Goal: Task Accomplishment & Management: Manage account settings

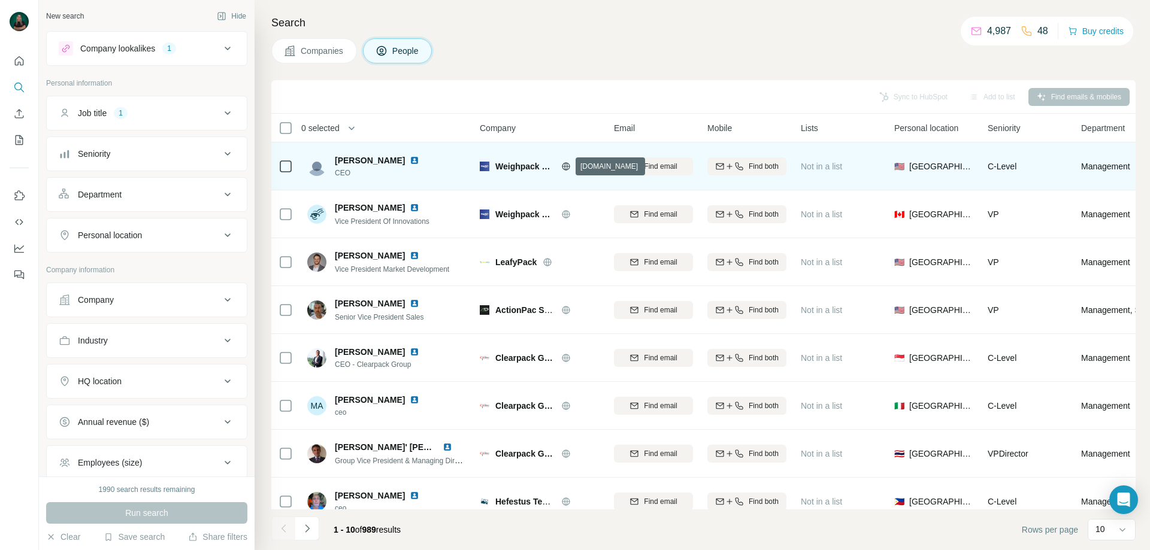
drag, startPoint x: 563, startPoint y: 168, endPoint x: 592, endPoint y: 161, distance: 29.6
click at [592, 162] on div at bounding box center [580, 167] width 38 height 10
click at [566, 166] on icon at bounding box center [566, 166] width 8 height 1
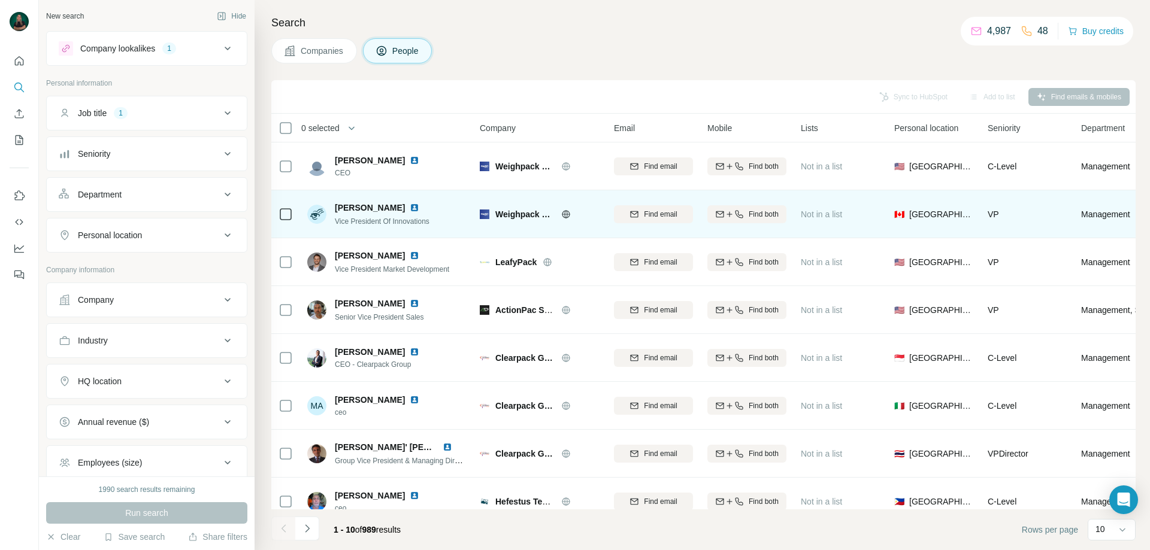
click at [275, 217] on td at bounding box center [285, 214] width 29 height 48
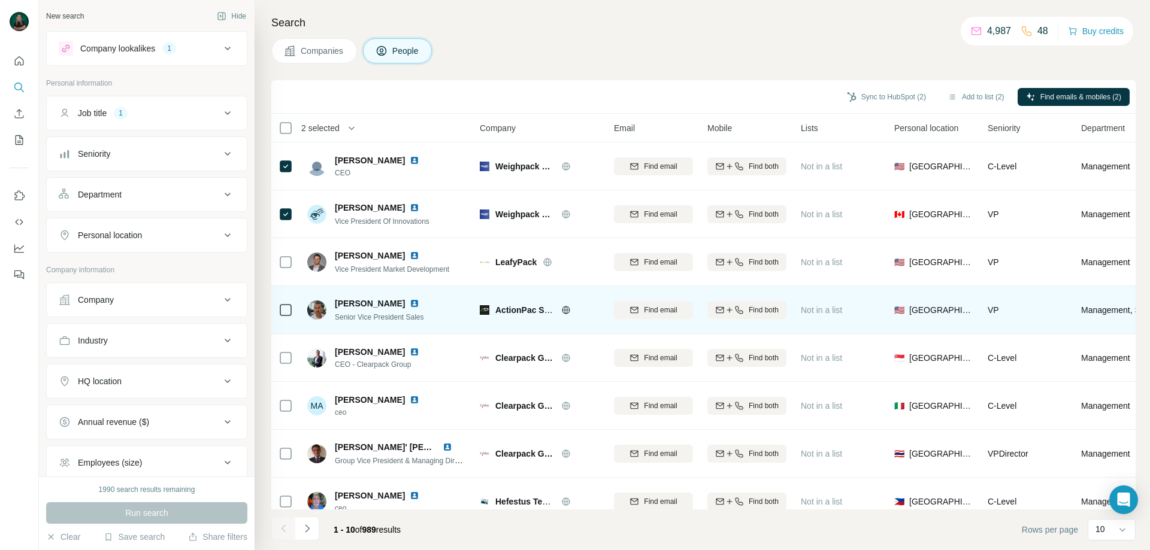
click at [568, 311] on icon at bounding box center [566, 310] width 10 height 10
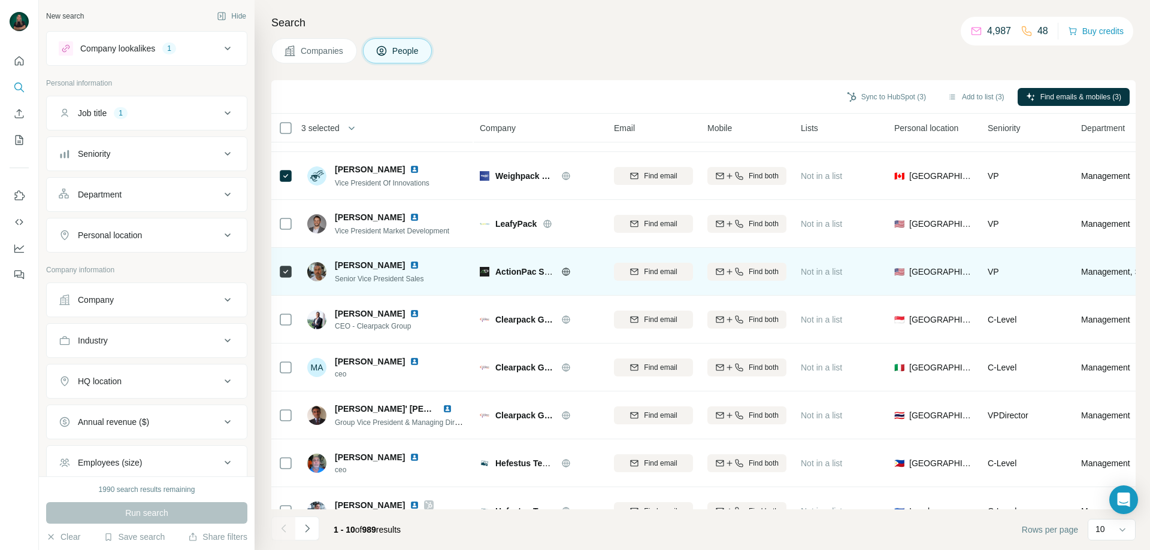
scroll to position [60, 0]
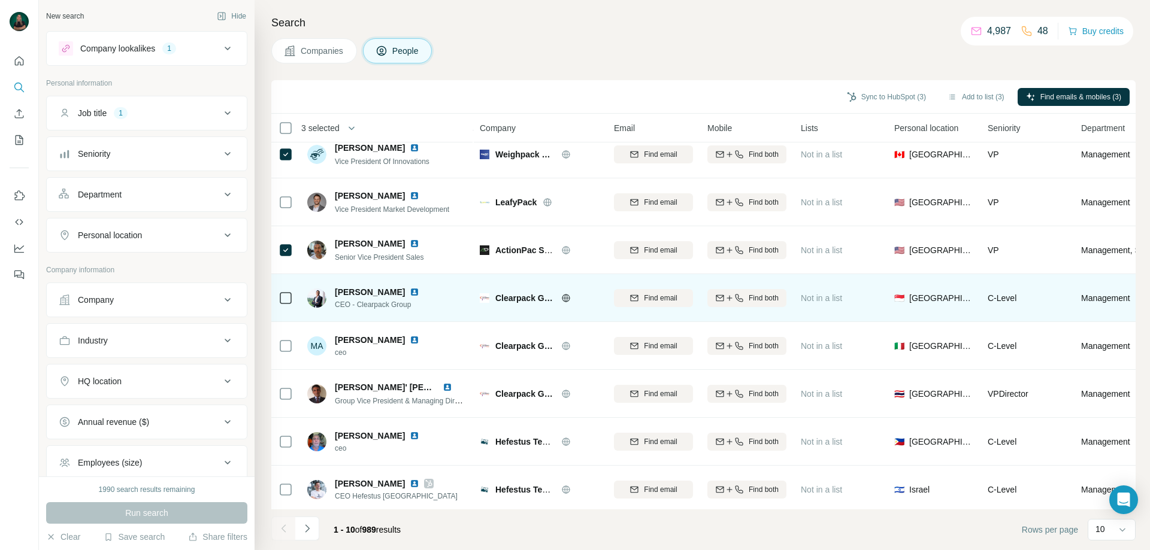
click at [564, 292] on div "Clearpack Group" at bounding box center [547, 298] width 104 height 12
click at [565, 299] on icon at bounding box center [565, 298] width 3 height 8
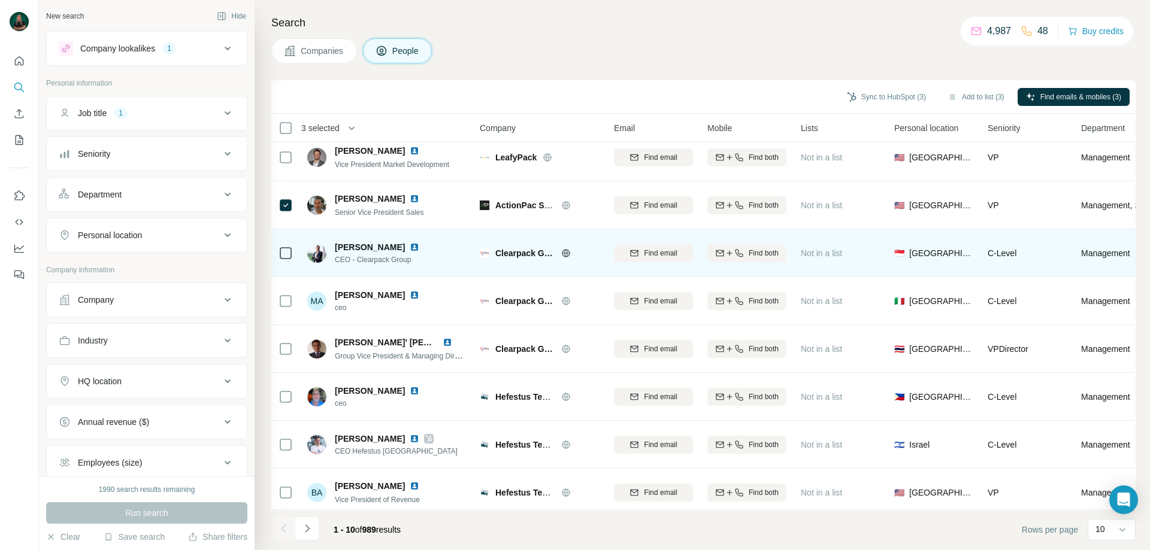
scroll to position [118, 0]
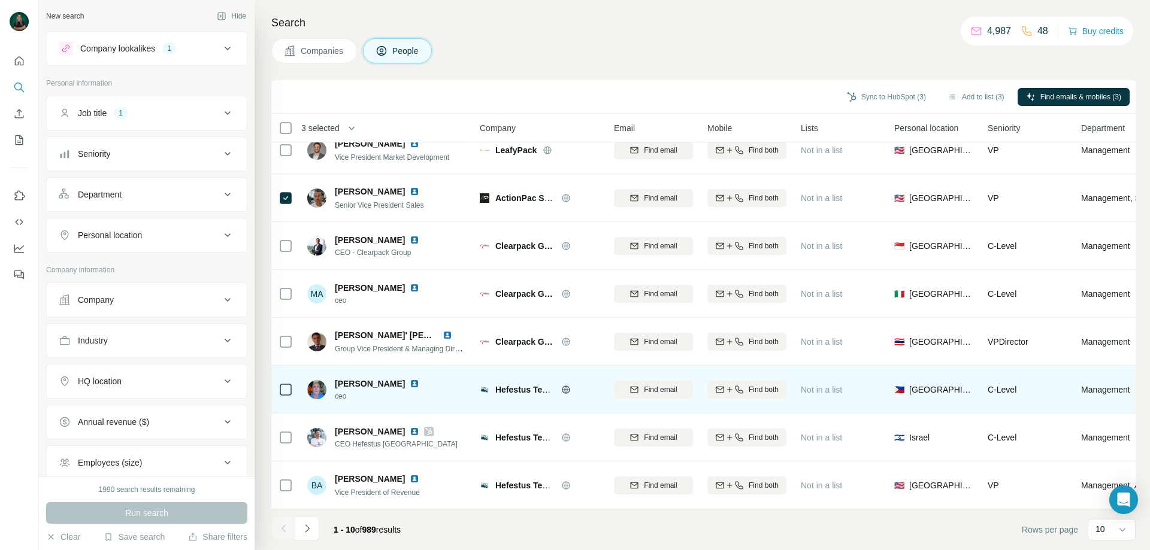
click at [561, 385] on icon at bounding box center [566, 390] width 10 height 10
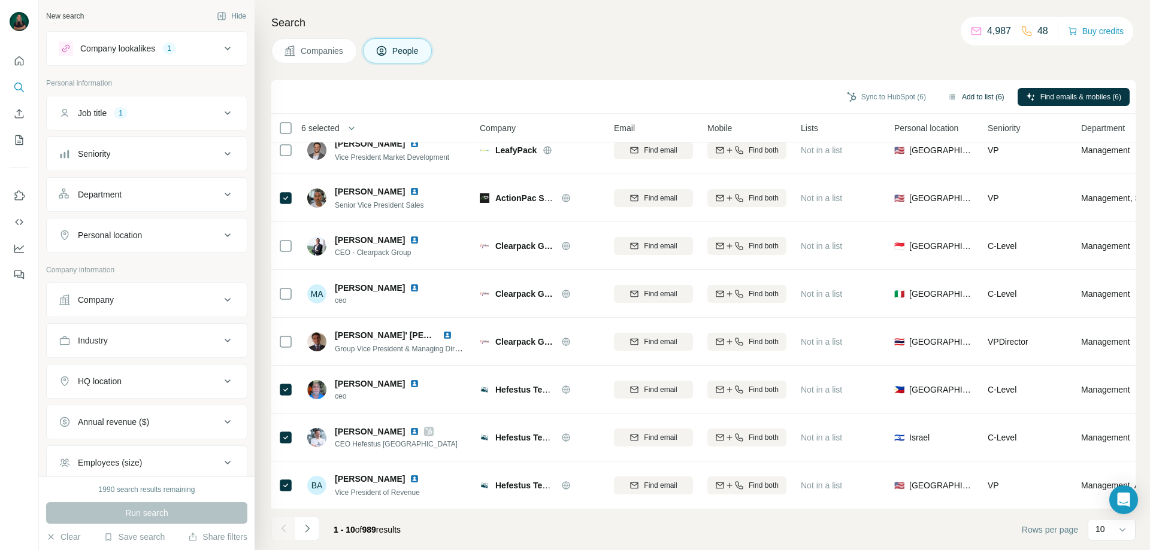
click at [939, 98] on button "Add to list (6)" at bounding box center [976, 97] width 74 height 18
click at [947, 98] on icon "button" at bounding box center [952, 97] width 10 height 10
click at [967, 101] on button "Add to list (6)" at bounding box center [976, 97] width 74 height 18
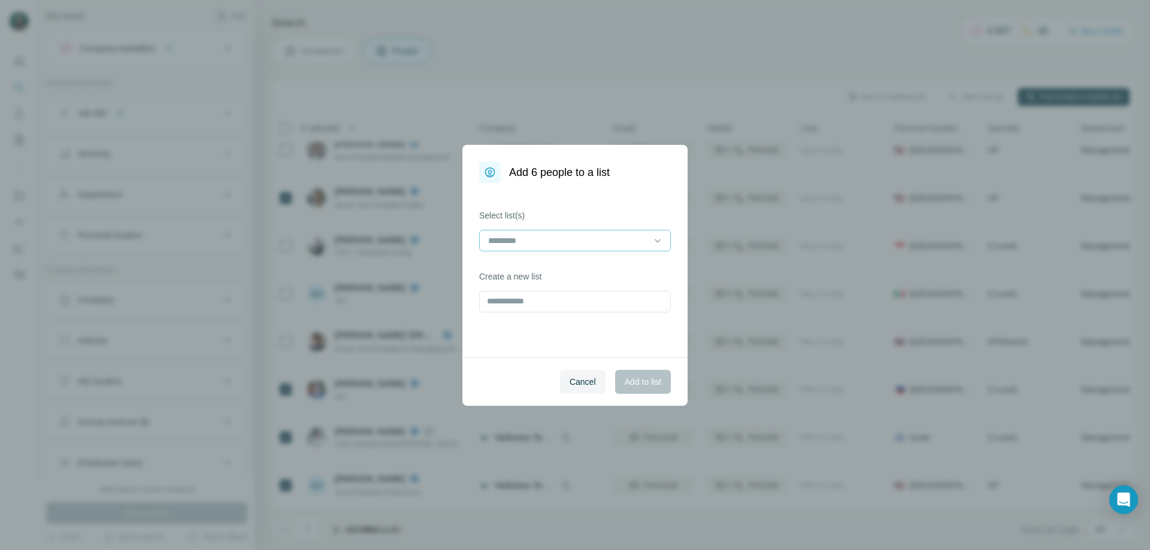
click at [547, 245] on input at bounding box center [568, 240] width 162 height 13
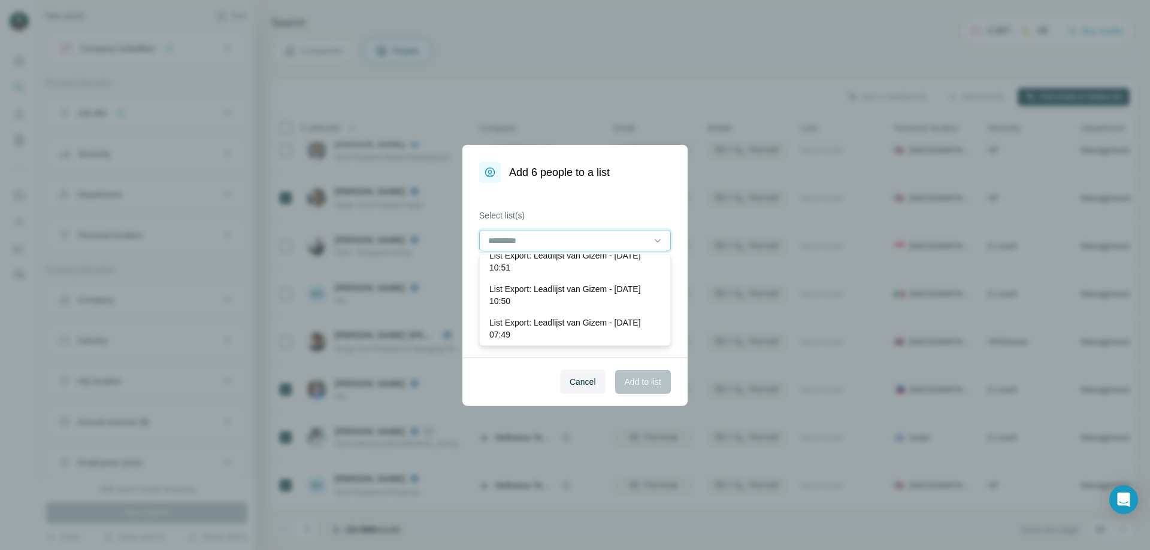
scroll to position [60, 0]
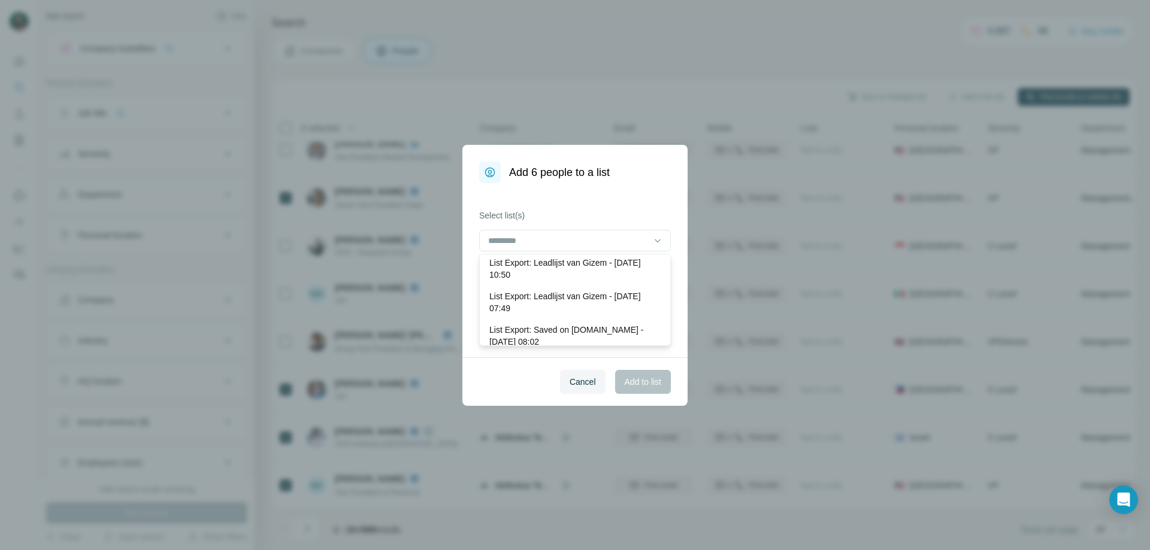
click at [560, 228] on div "Select list(s)" at bounding box center [575, 231] width 192 height 42
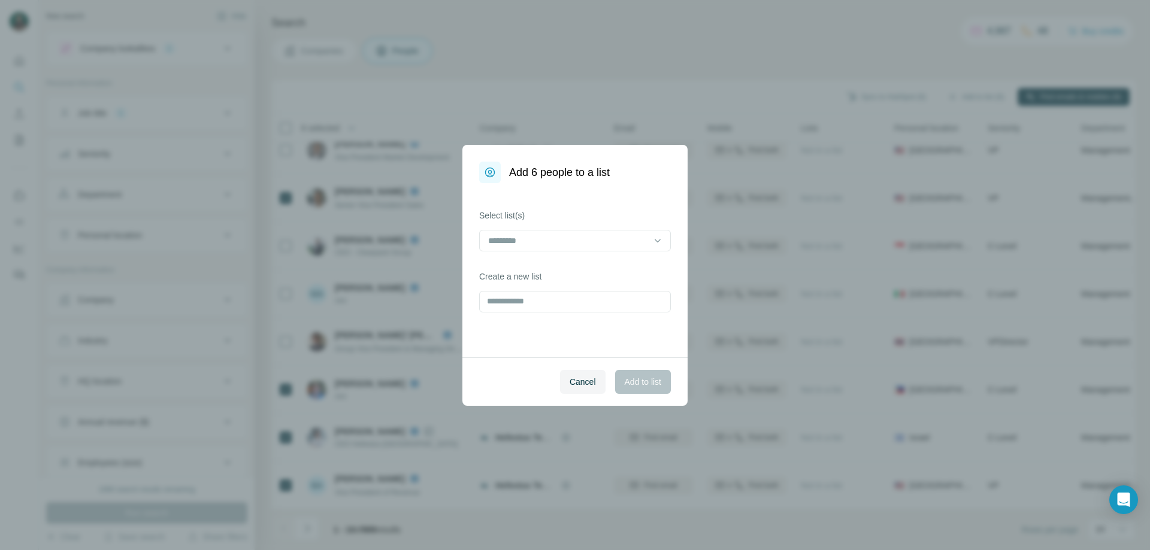
click at [544, 313] on div "Select list(s) Create a new list" at bounding box center [574, 270] width 225 height 174
click at [545, 304] on input "text" at bounding box center [575, 302] width 192 height 22
type input "**********"
click at [641, 381] on span "Add to list" at bounding box center [642, 382] width 37 height 12
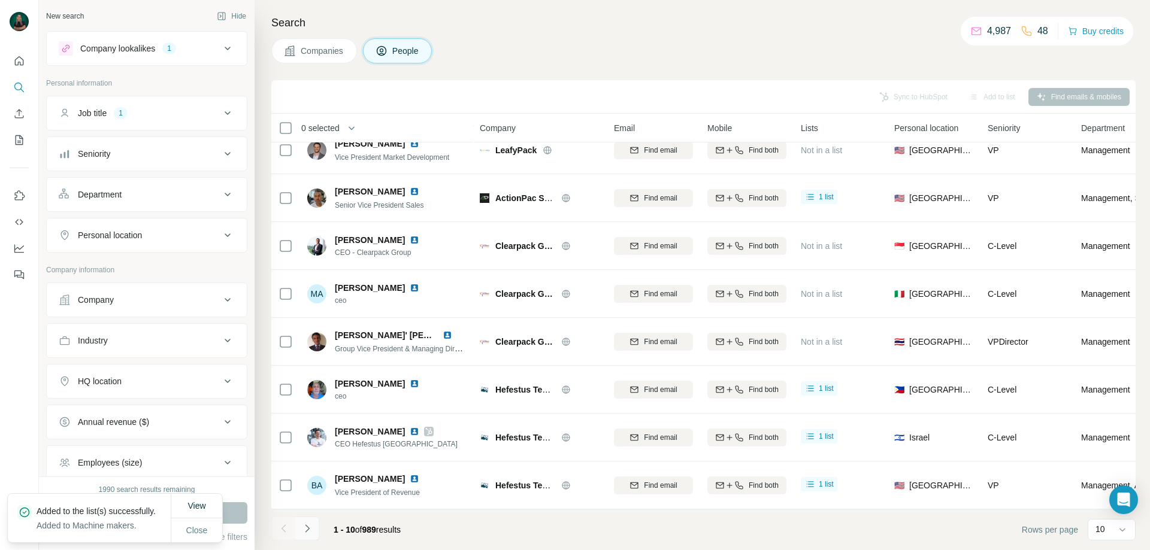
click at [312, 527] on icon "Navigate to next page" at bounding box center [307, 529] width 12 height 12
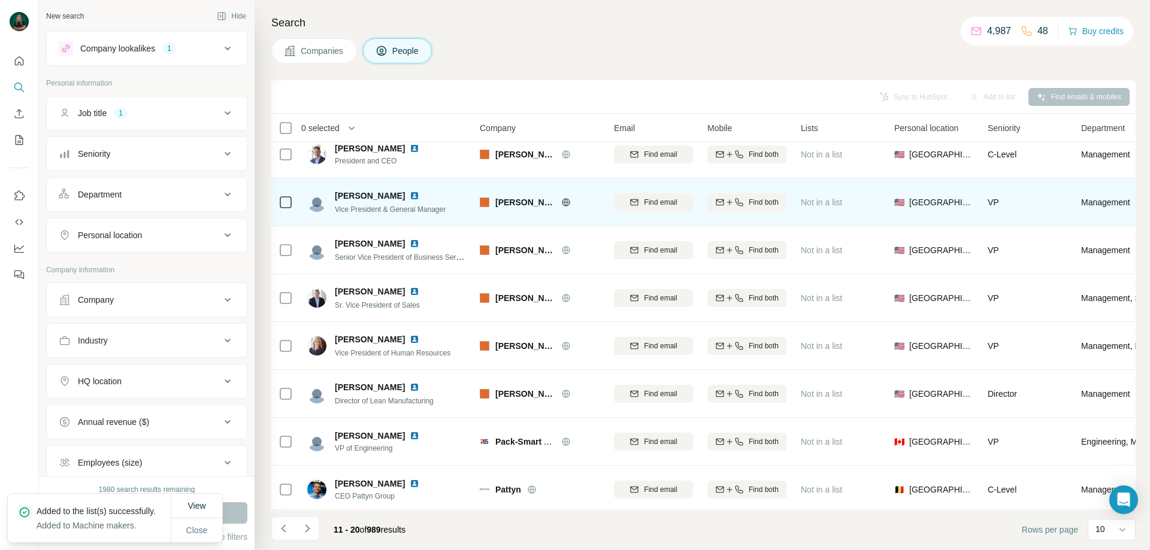
scroll to position [0, 0]
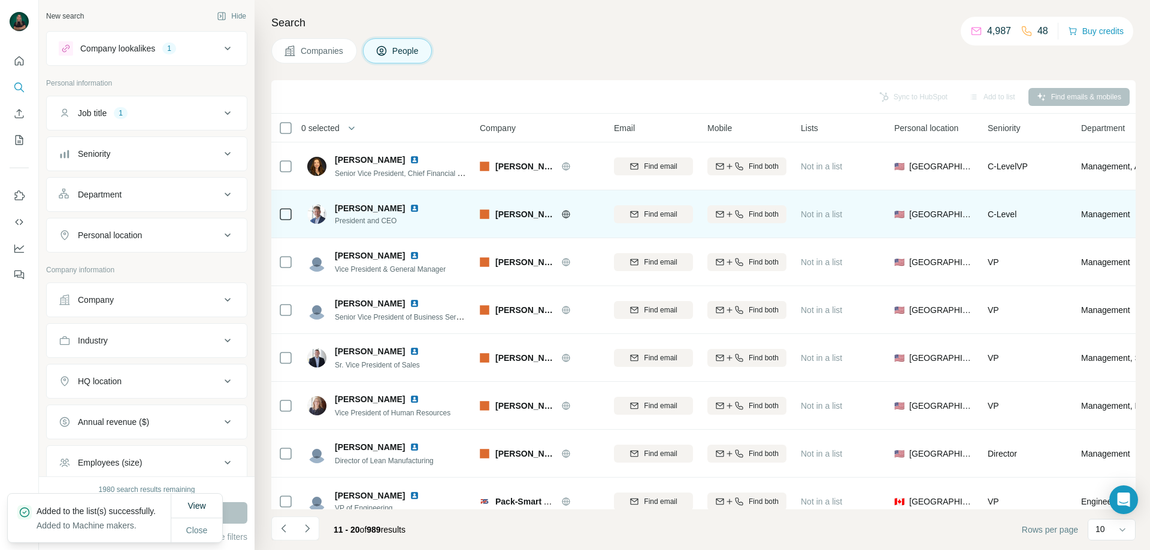
click at [536, 216] on span "[PERSON_NAME] Companies" at bounding box center [525, 214] width 60 height 12
click at [566, 213] on icon at bounding box center [566, 215] width 10 height 10
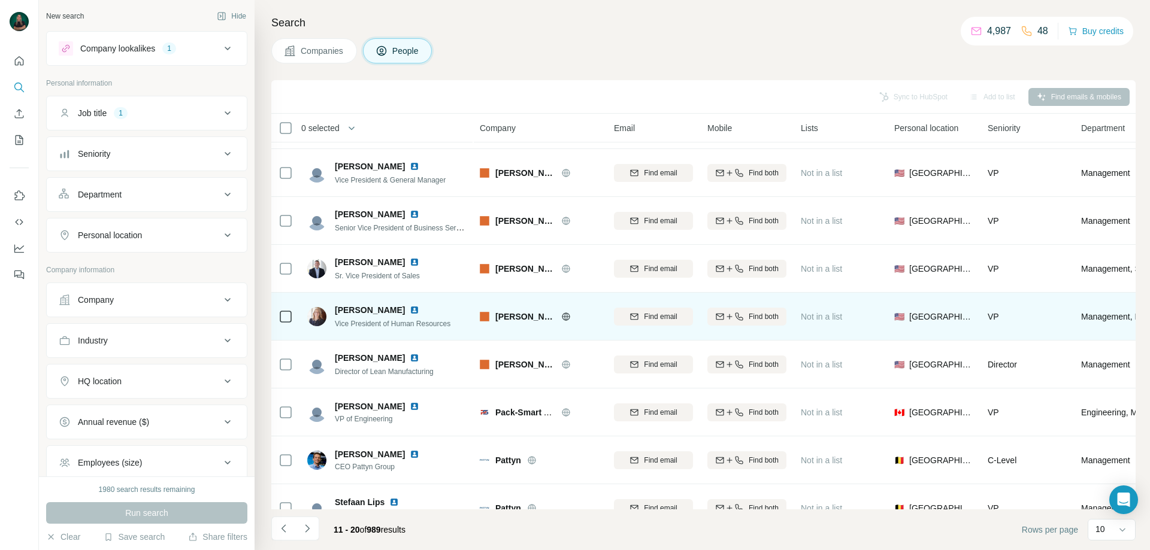
scroll to position [118, 0]
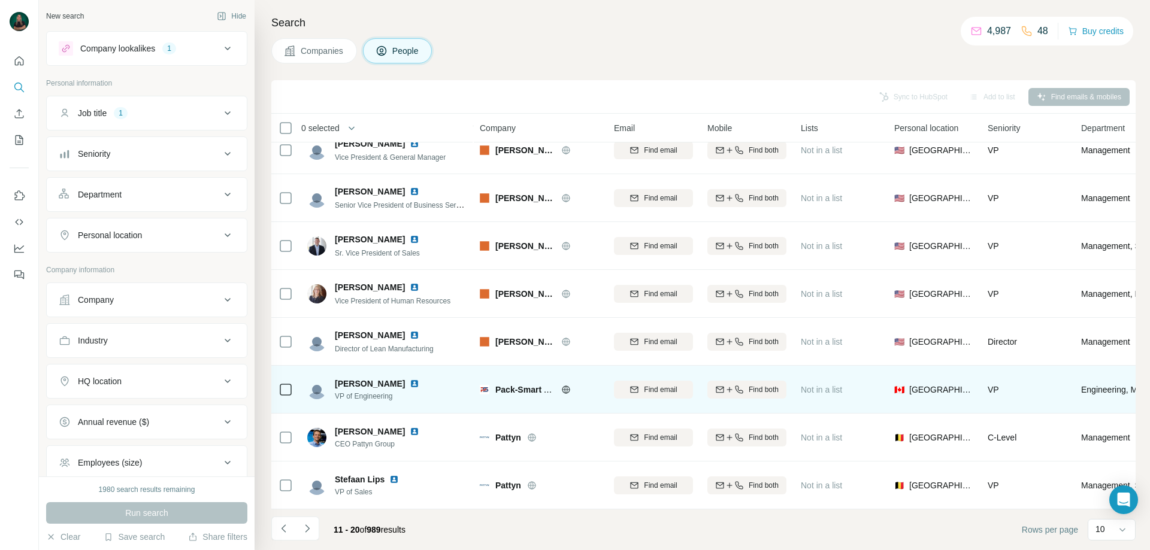
click at [565, 385] on icon at bounding box center [566, 390] width 10 height 10
